Goal: Navigation & Orientation: Find specific page/section

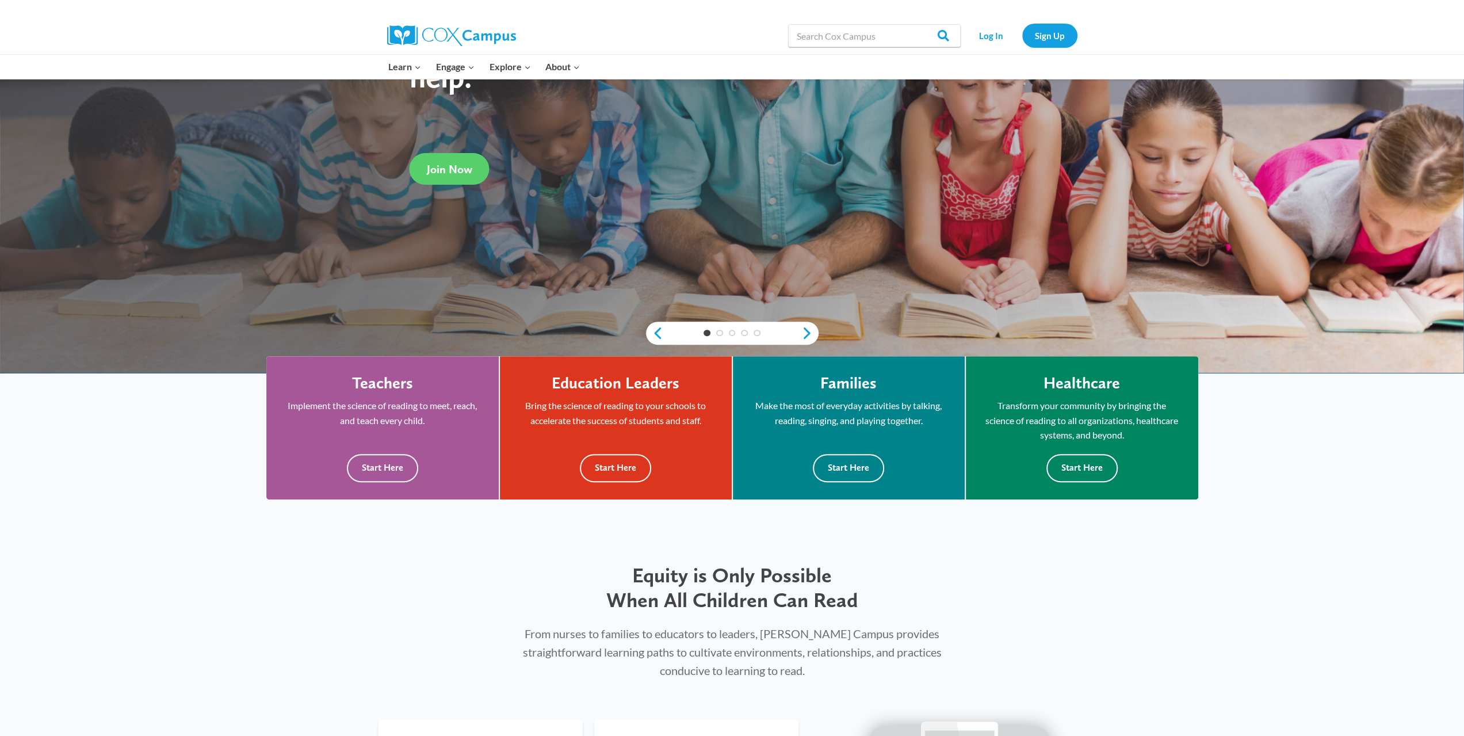
scroll to position [288, 0]
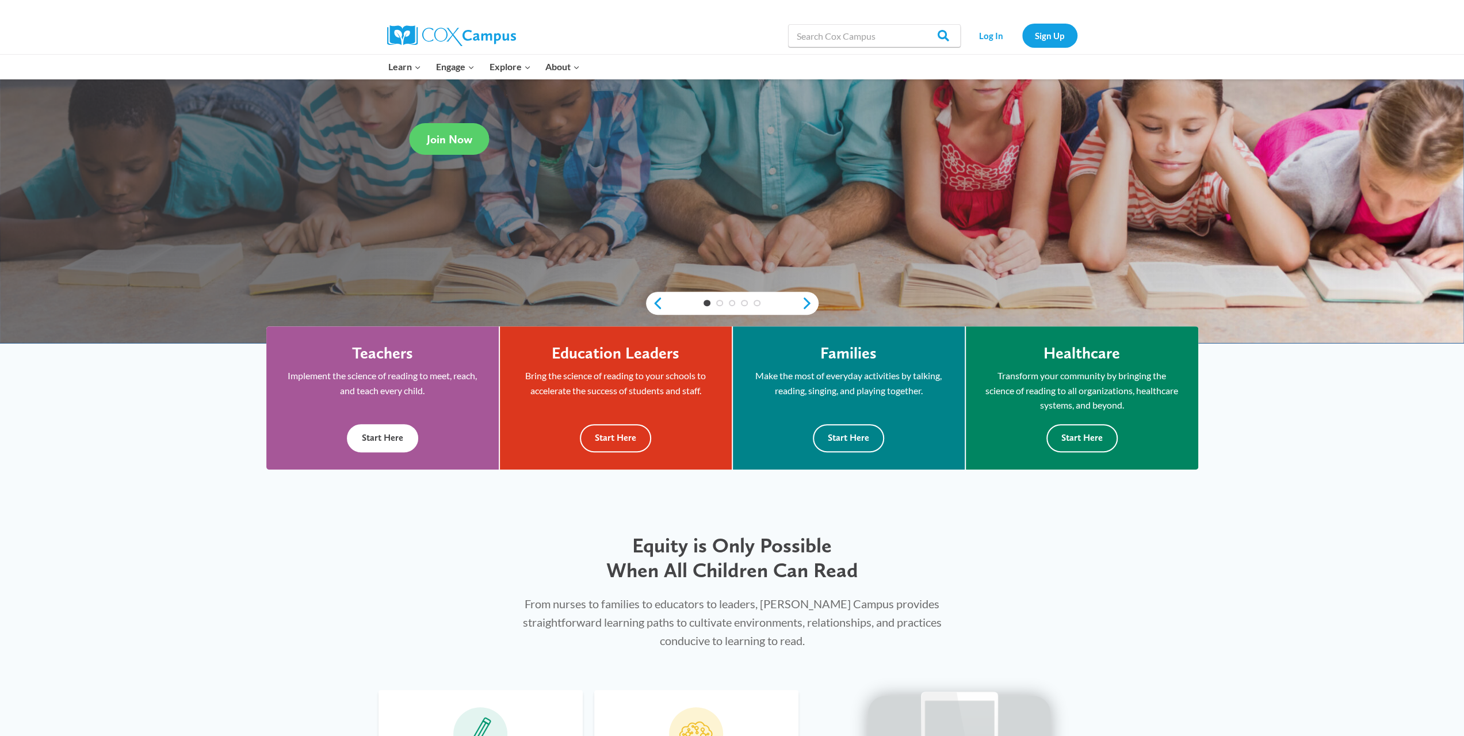
click at [378, 431] on button "Start Here" at bounding box center [382, 438] width 71 height 28
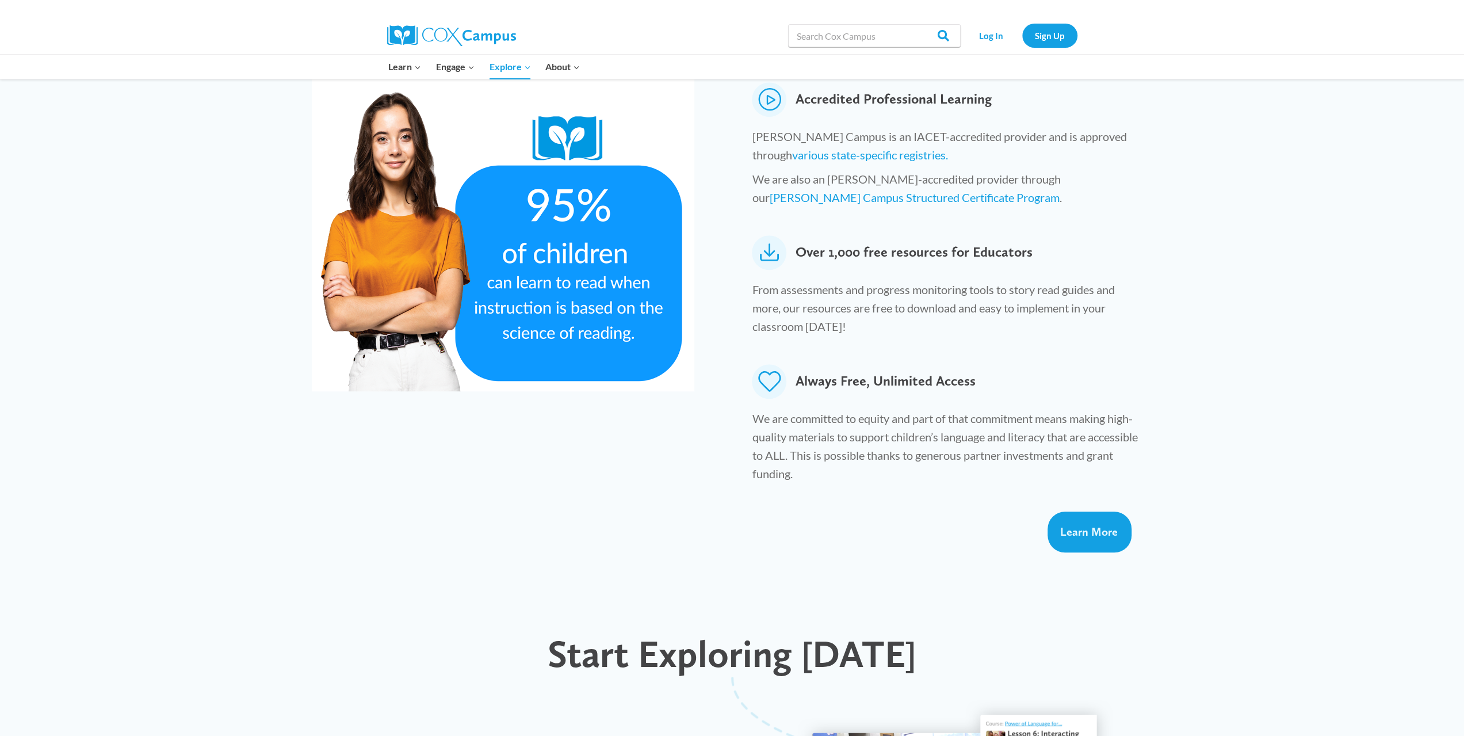
scroll to position [575, 0]
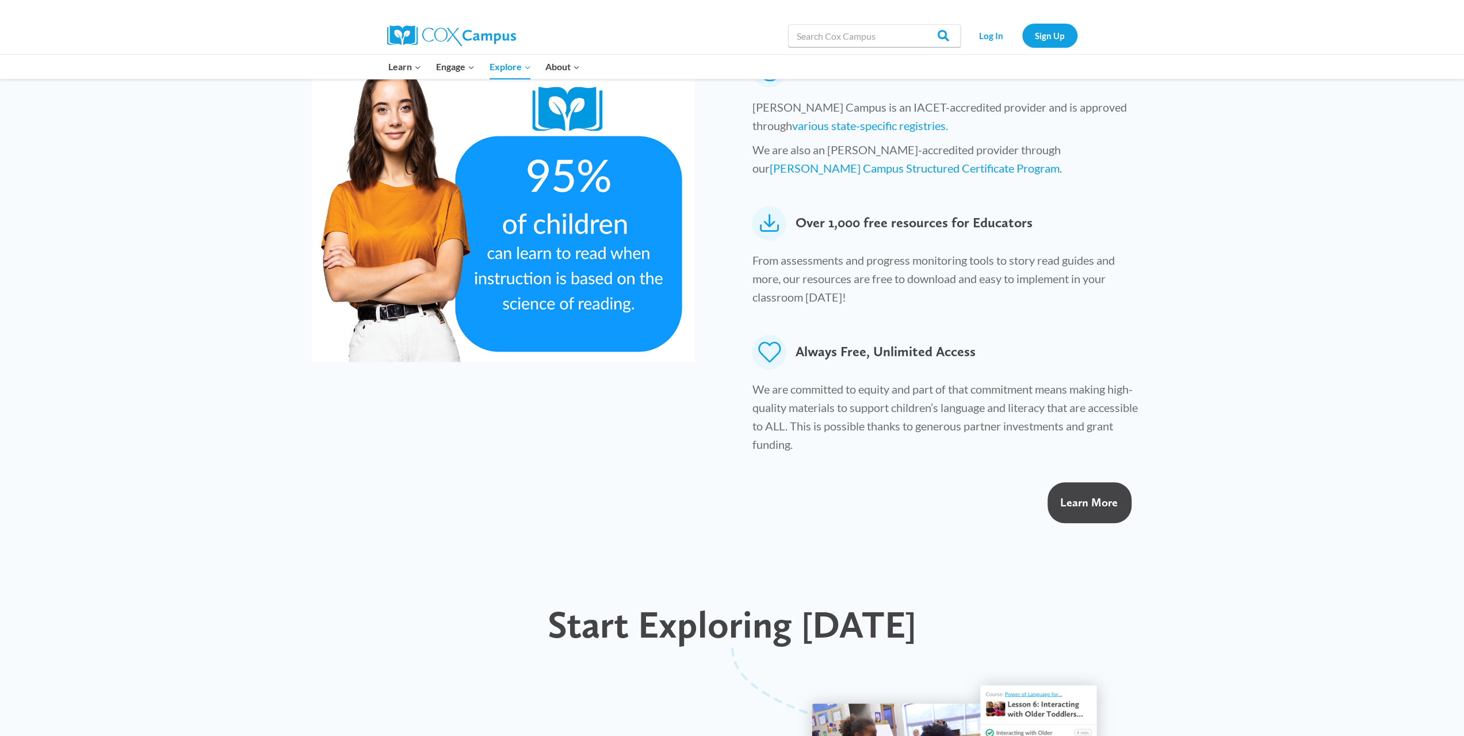
click at [1081, 495] on span "Learn More" at bounding box center [1089, 502] width 58 height 14
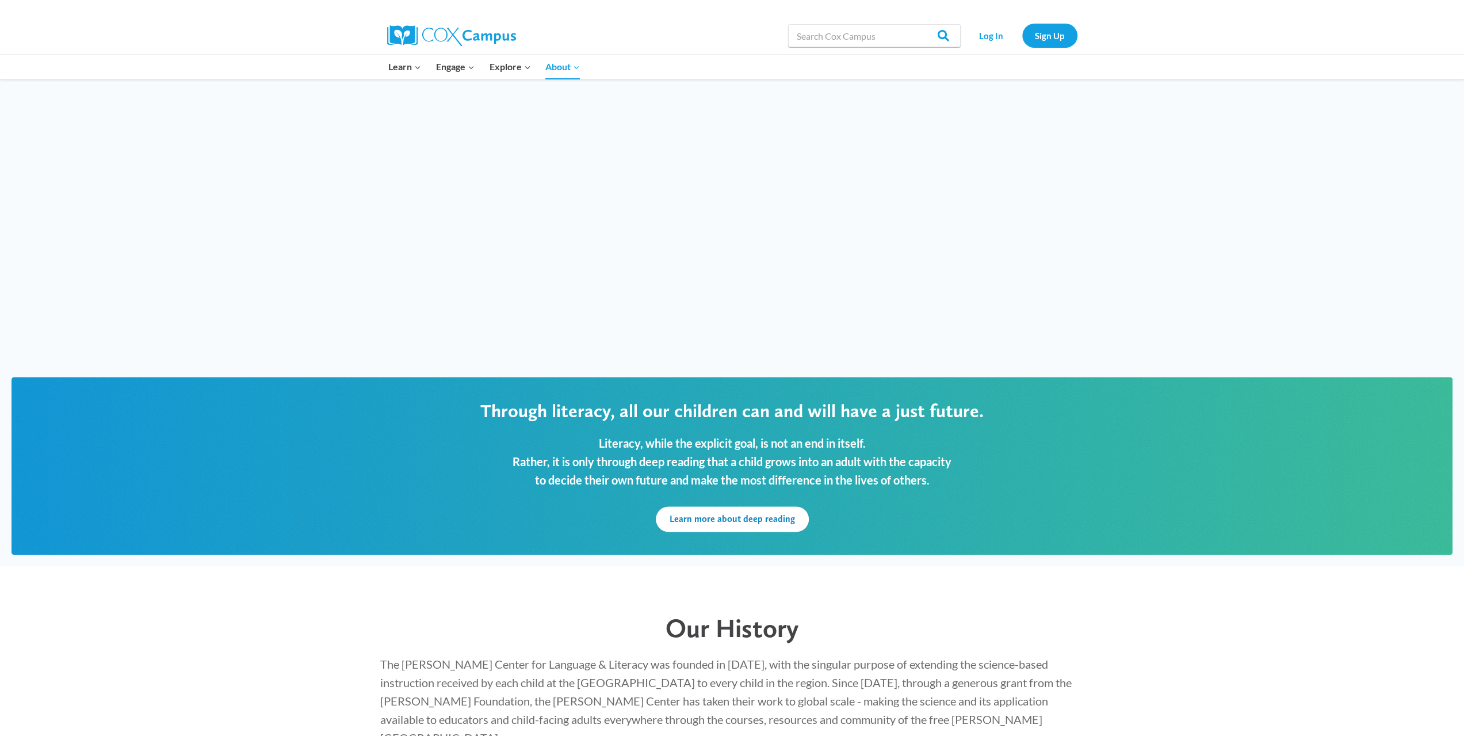
scroll to position [1208, 0]
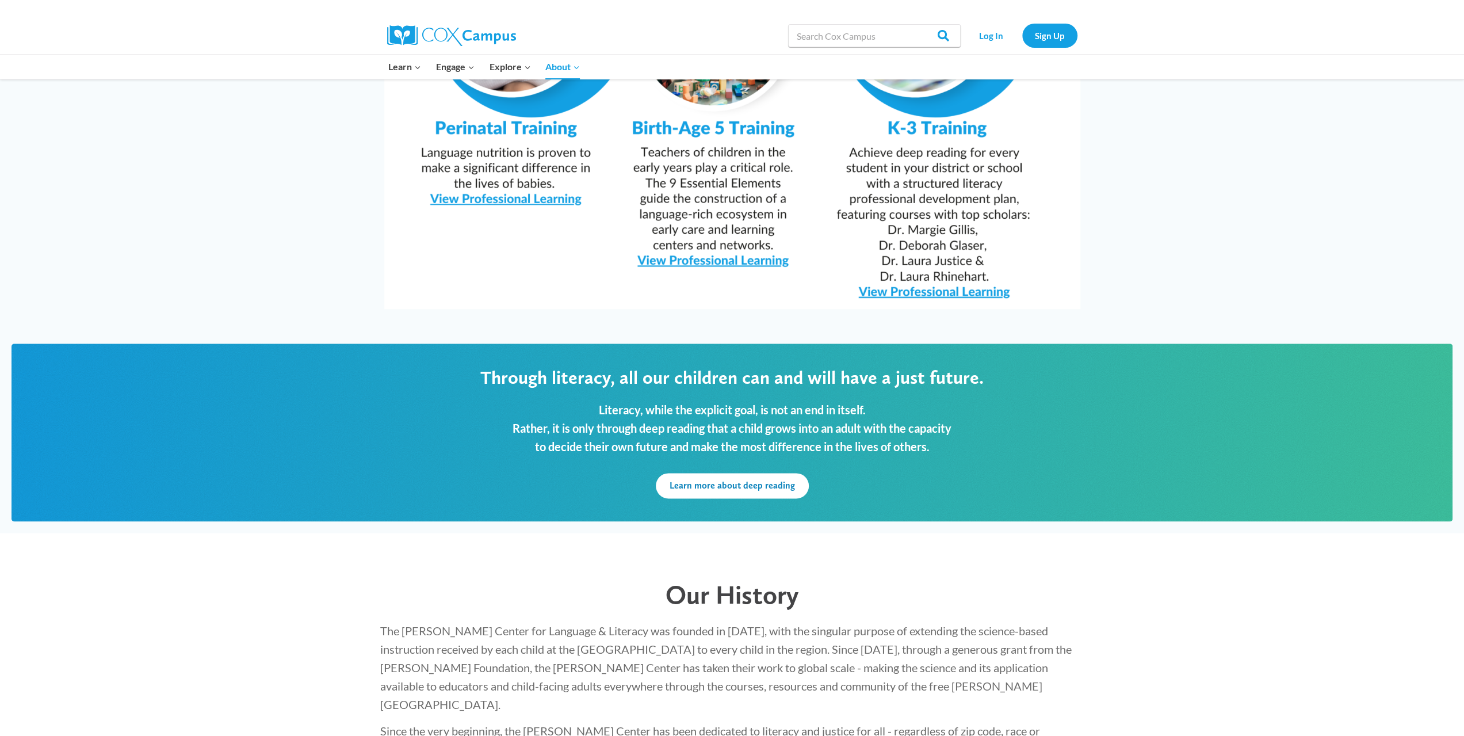
click at [736, 229] on img at bounding box center [732, 63] width 696 height 492
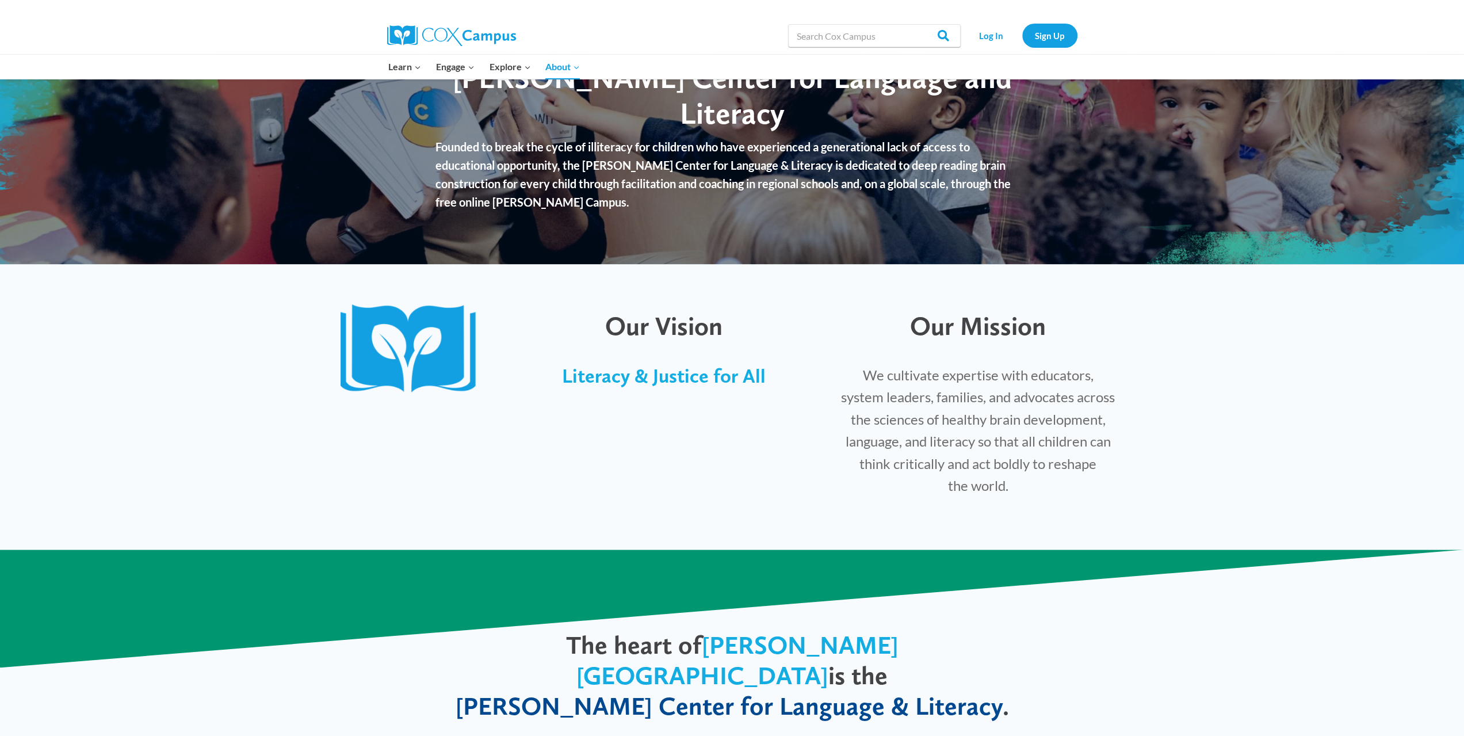
scroll to position [0, 0]
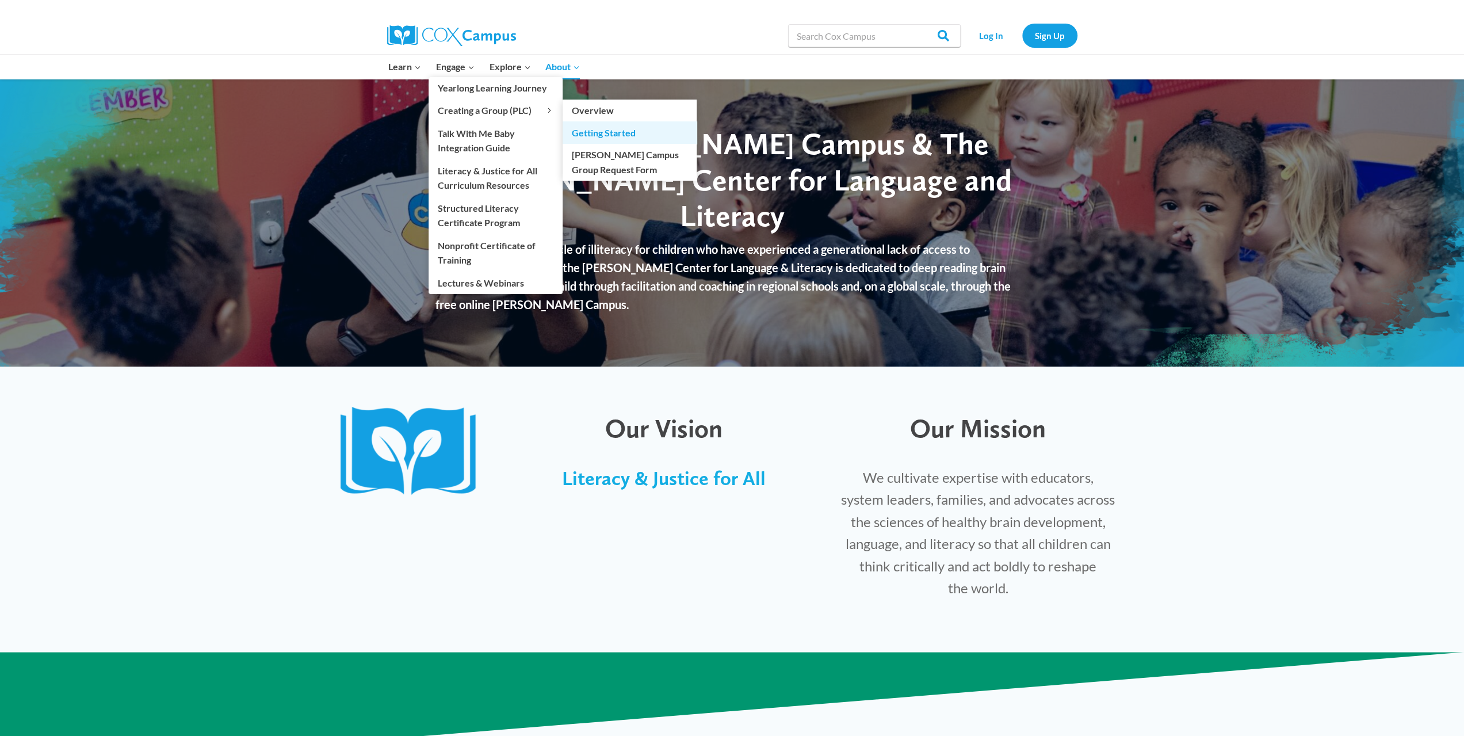
click at [607, 129] on link "Getting Started" at bounding box center [629, 132] width 134 height 22
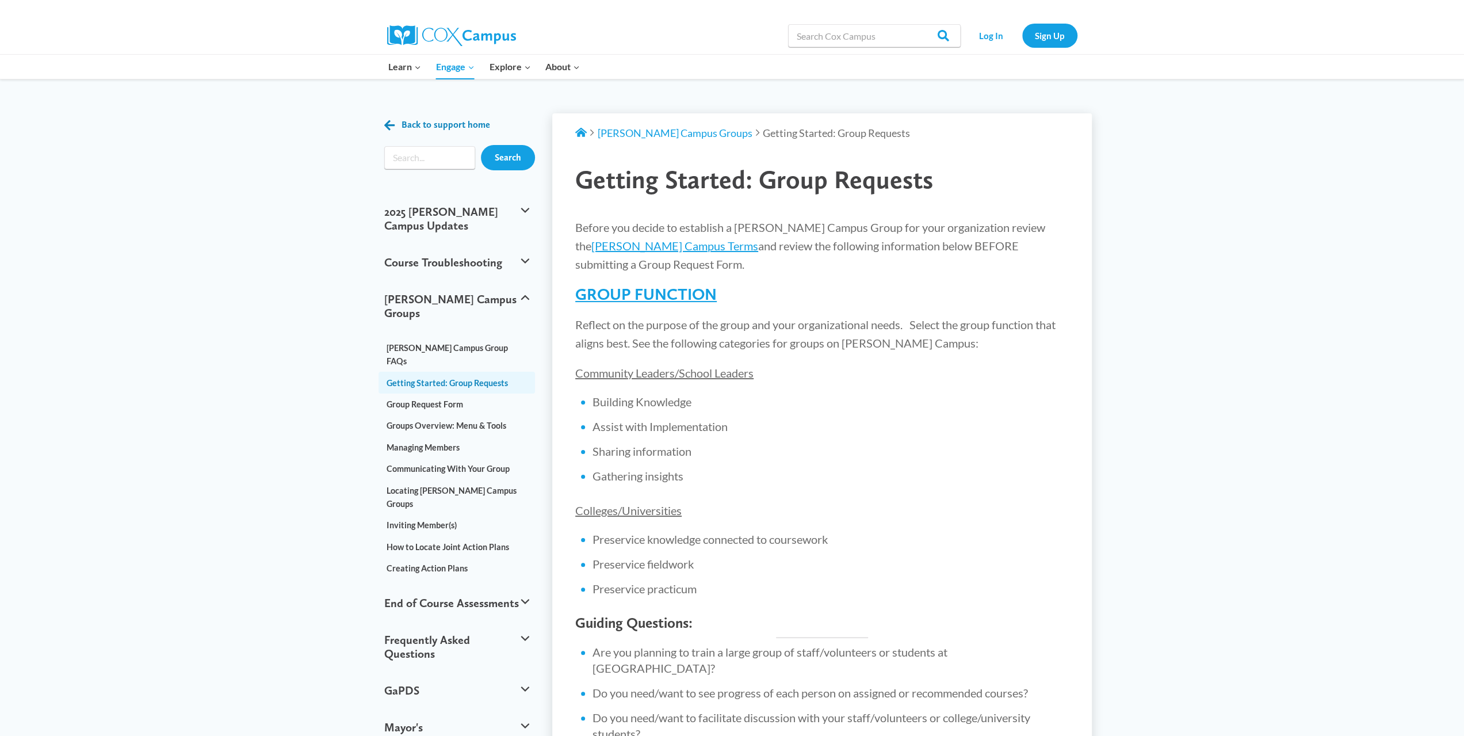
click at [390, 118] on link "Back to support home" at bounding box center [437, 125] width 106 height 17
